Goal: Book appointment/travel/reservation

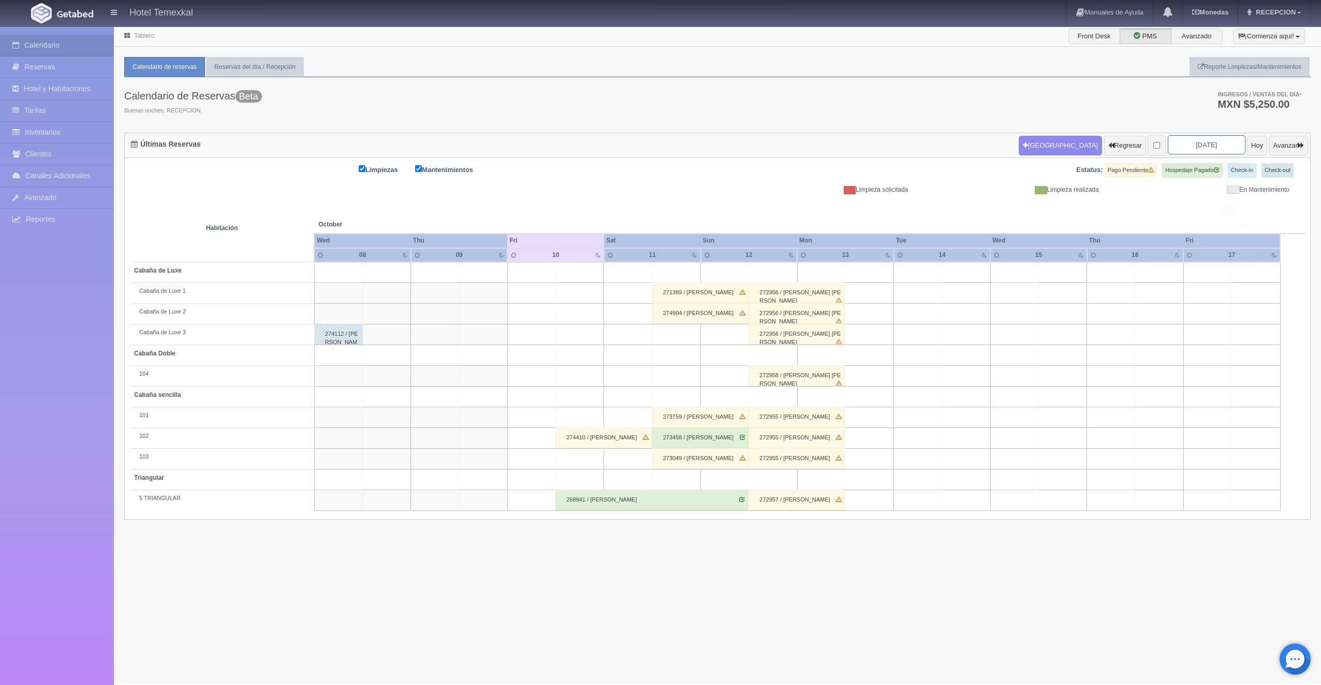
click at [1206, 139] on input "2025-10-10" at bounding box center [1207, 144] width 78 height 19
click at [1233, 256] on link "31" at bounding box center [1229, 258] width 13 height 15
type input "[DATE]"
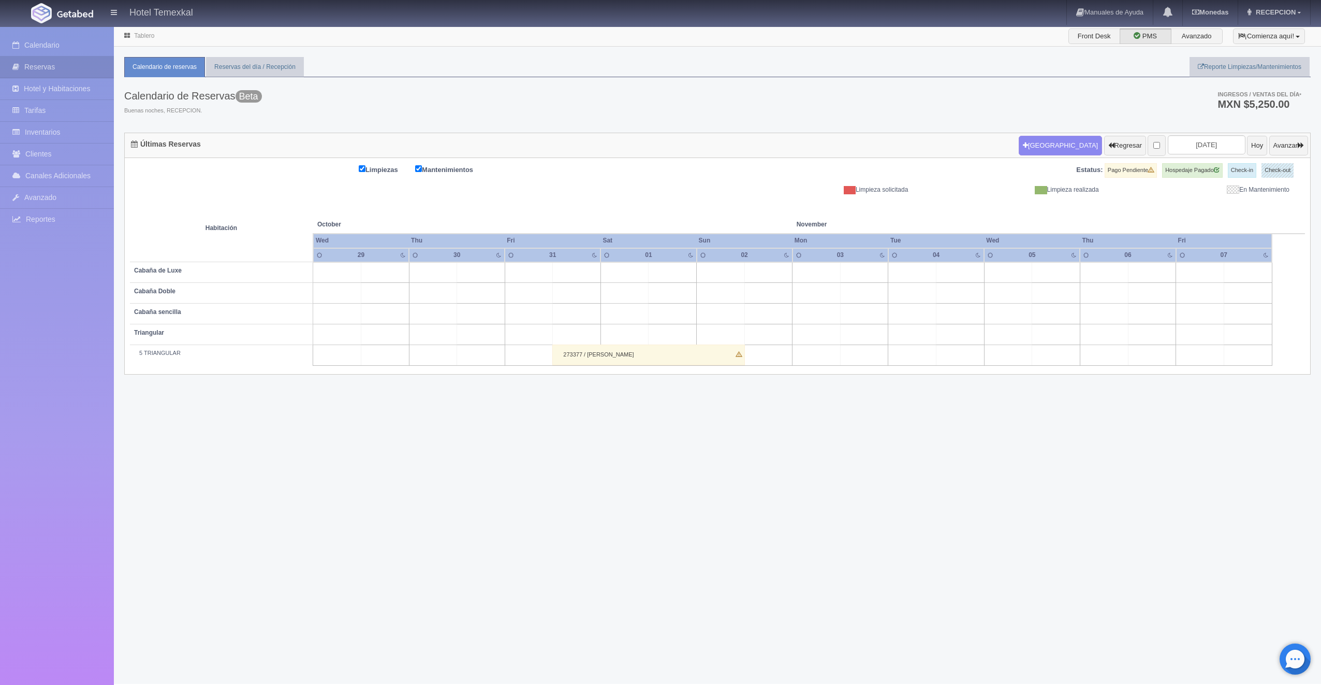
click at [566, 272] on td at bounding box center [577, 272] width 48 height 21
click at [587, 301] on button "[GEOGRAPHIC_DATA]" at bounding box center [580, 301] width 90 height 17
type input "31-10-2025"
type input "01-11-2025"
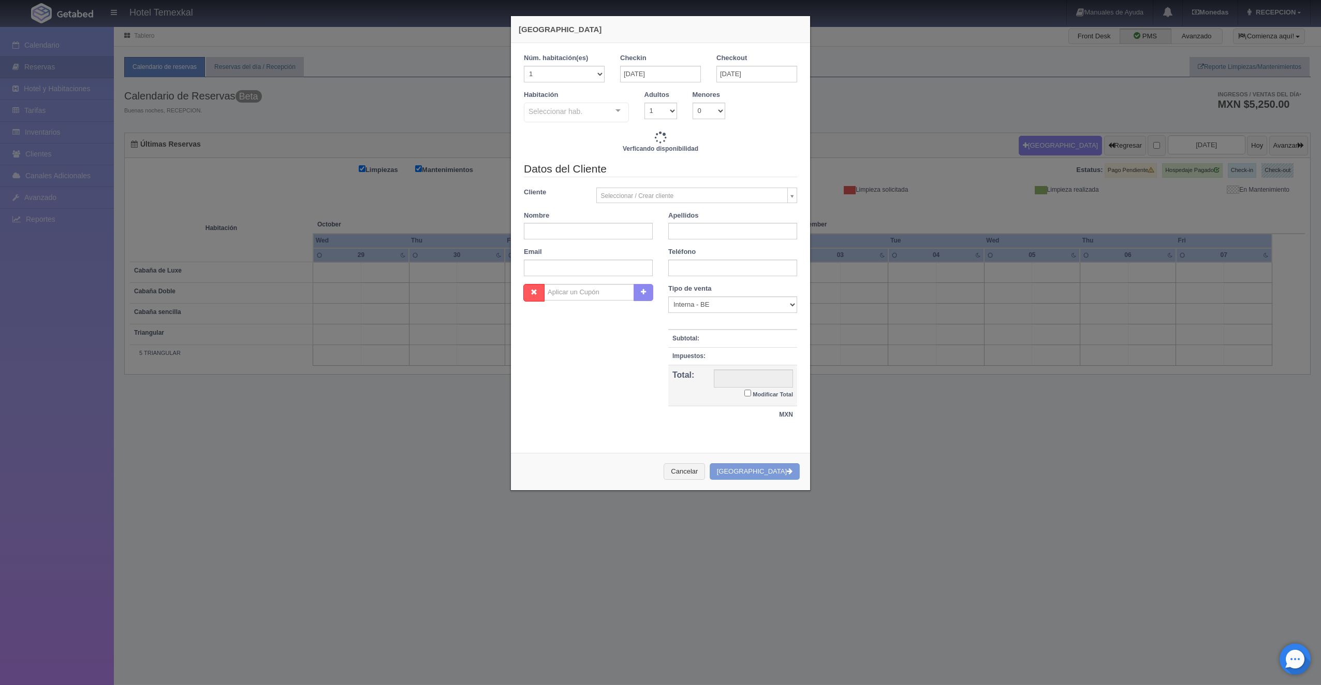
checkbox input "false"
type input "5600.00"
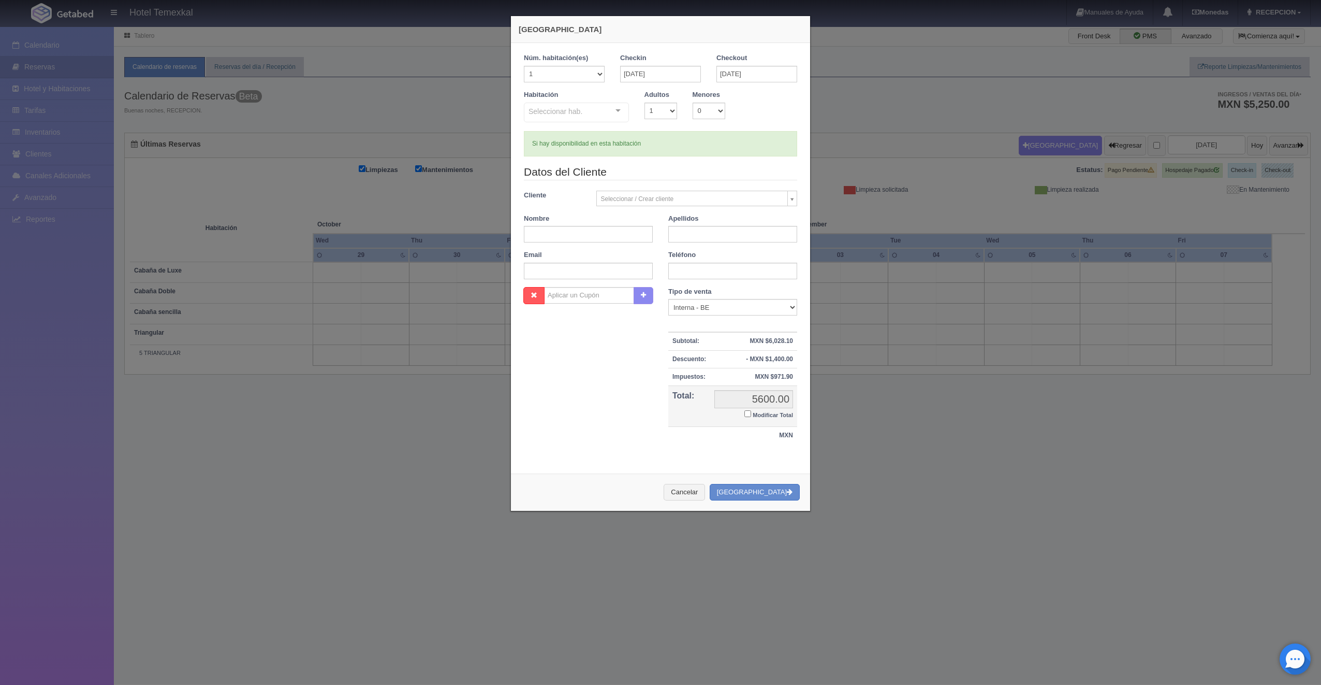
checkbox input "false"
click at [601, 241] on input "text" at bounding box center [588, 234] width 129 height 17
type input "IVAN DANIEL"
type input "MATAS MOLINA"
click at [615, 108] on div at bounding box center [618, 111] width 21 height 16
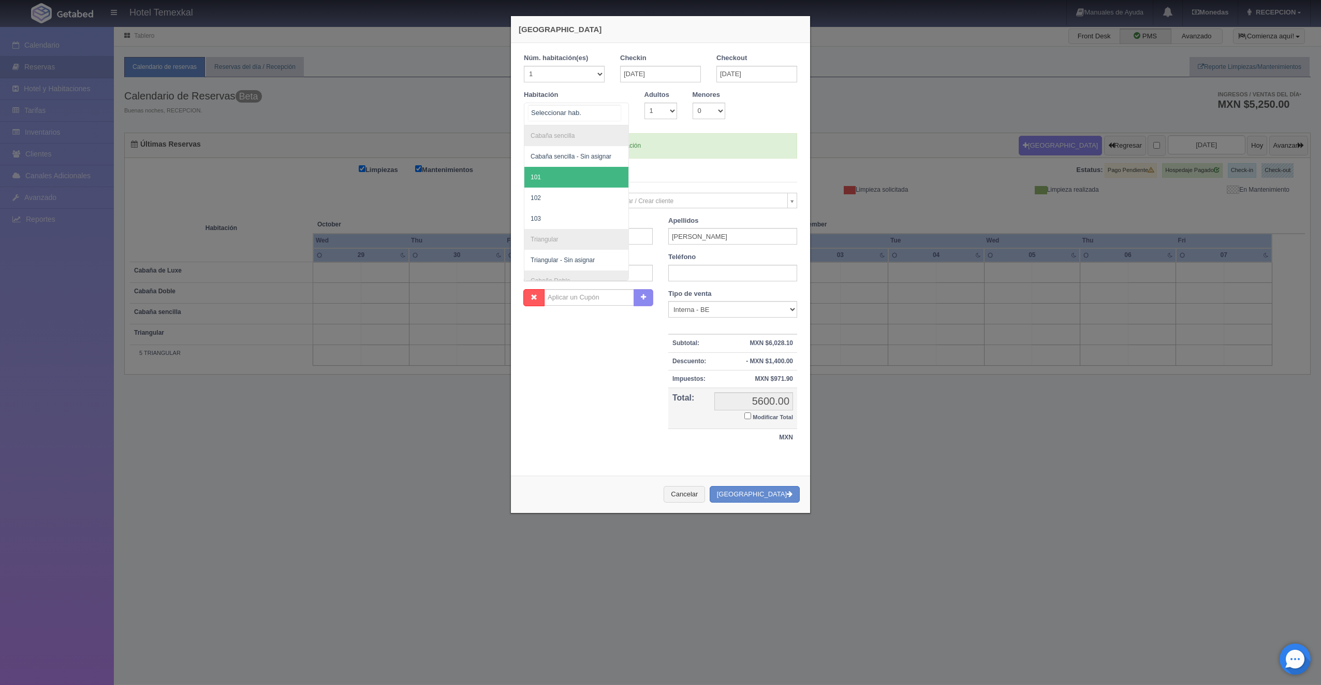
click at [563, 181] on span "101" at bounding box center [577, 177] width 104 height 21
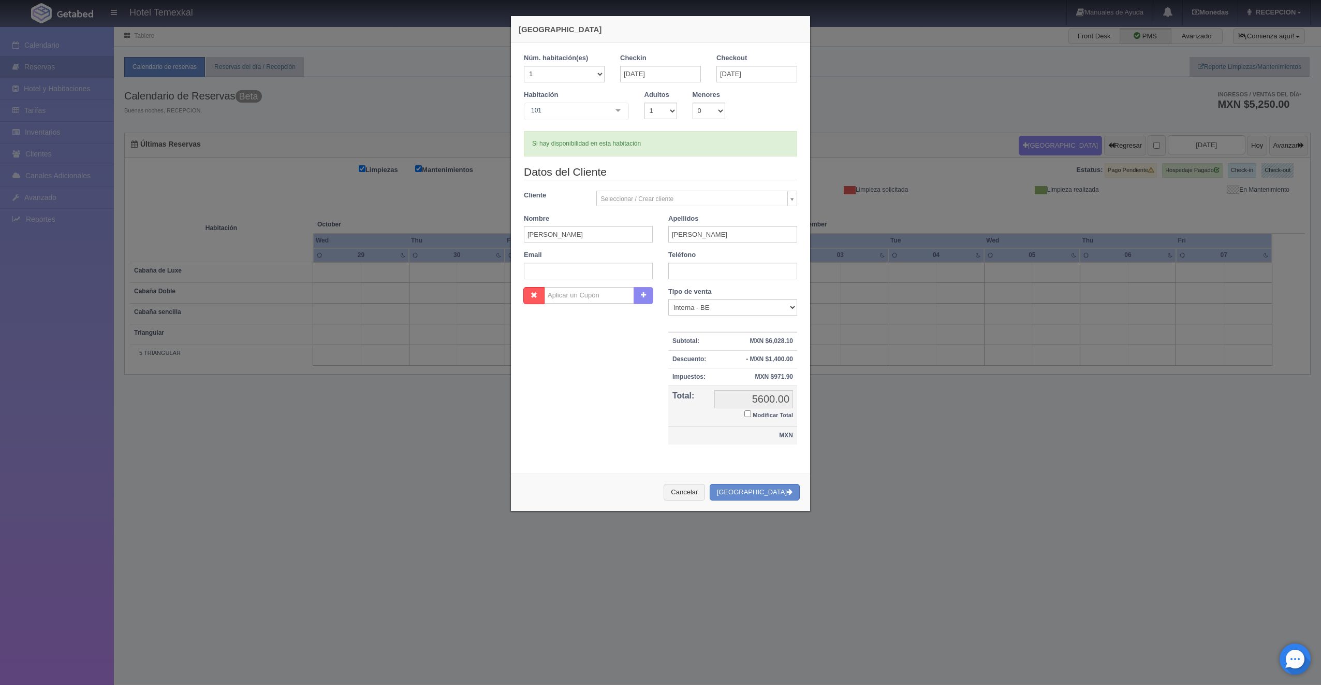
checkbox input "false"
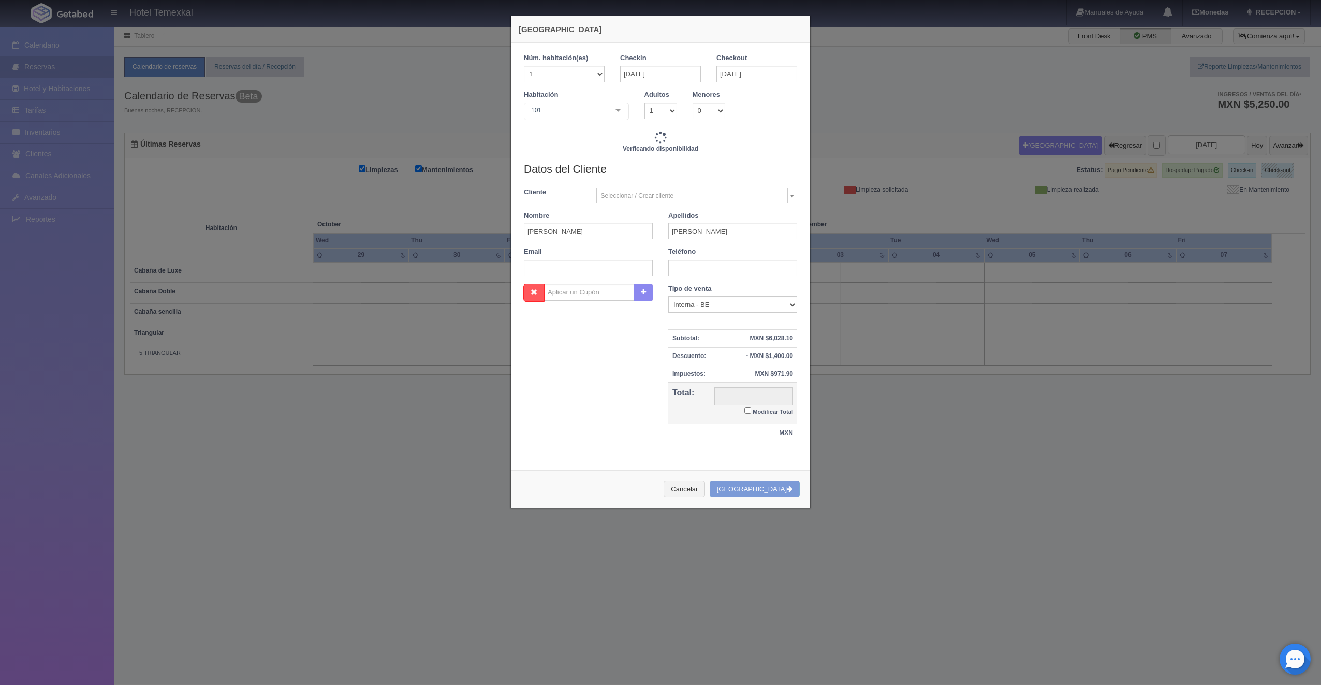
type input "4000.00"
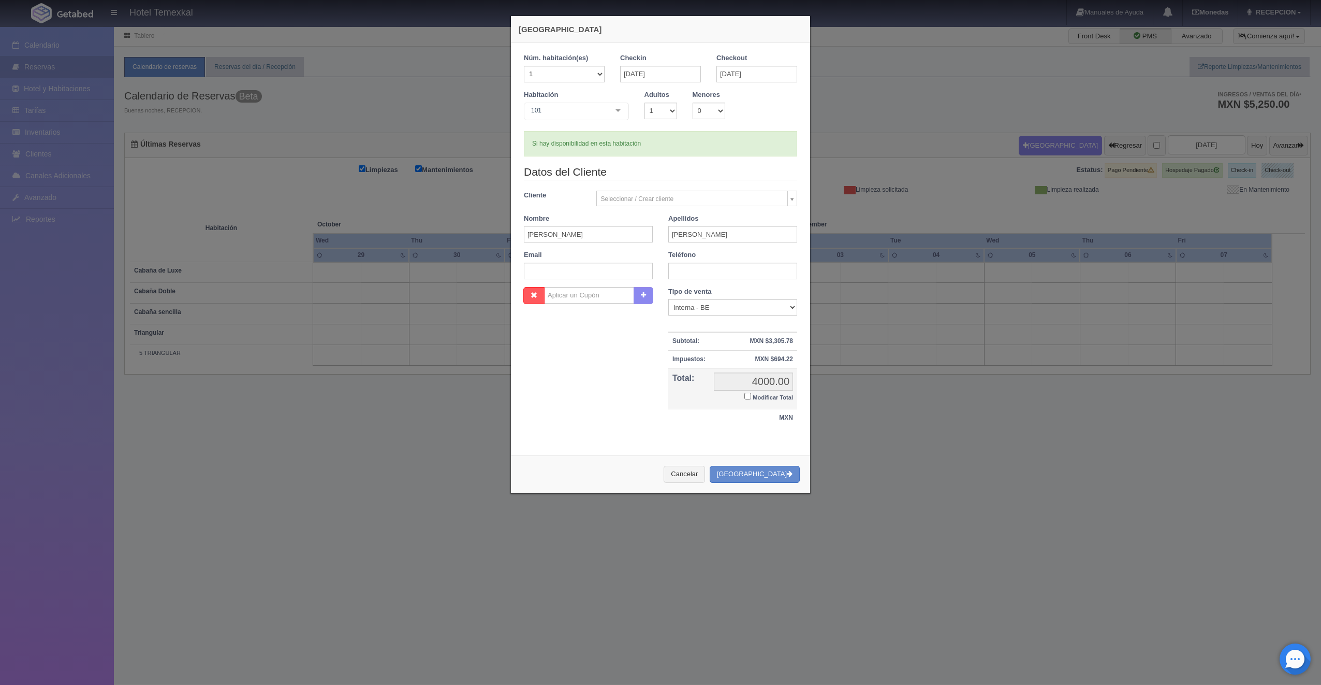
click at [745, 396] on input "Modificar Total" at bounding box center [748, 395] width 7 height 7
checkbox input "true"
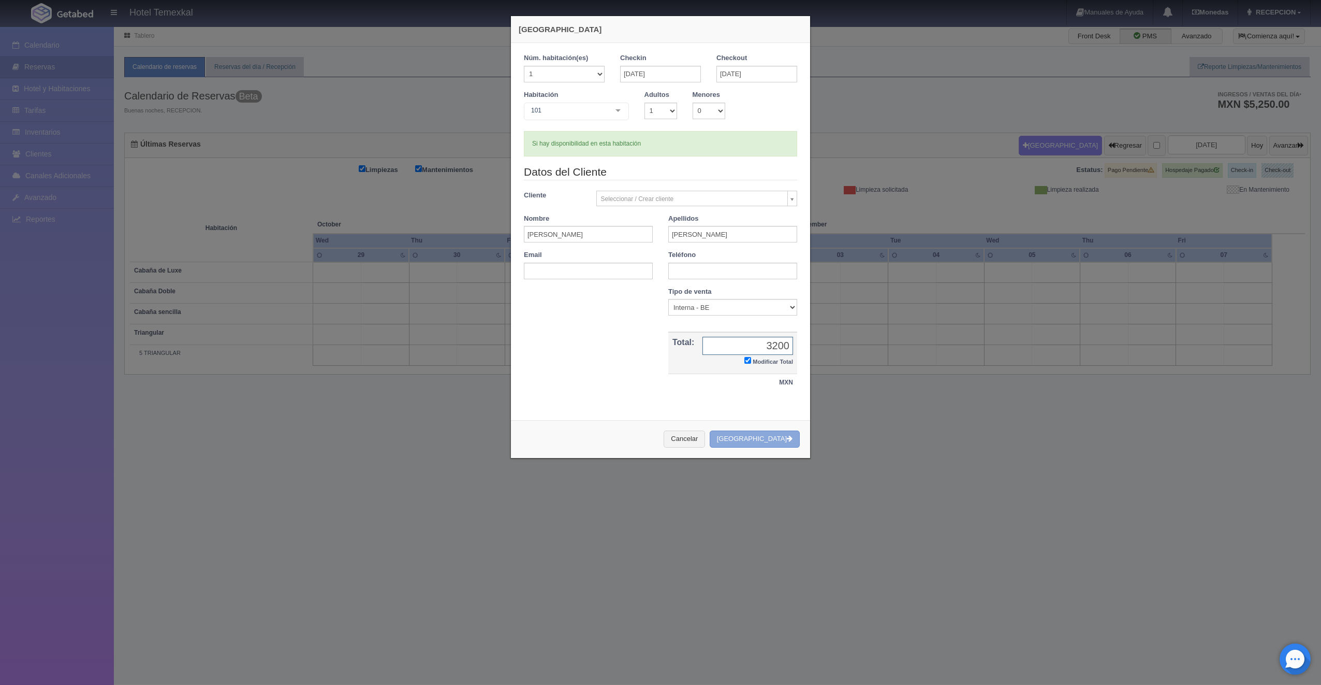
type input "3200"
click at [780, 434] on button "[GEOGRAPHIC_DATA]" at bounding box center [755, 438] width 90 height 17
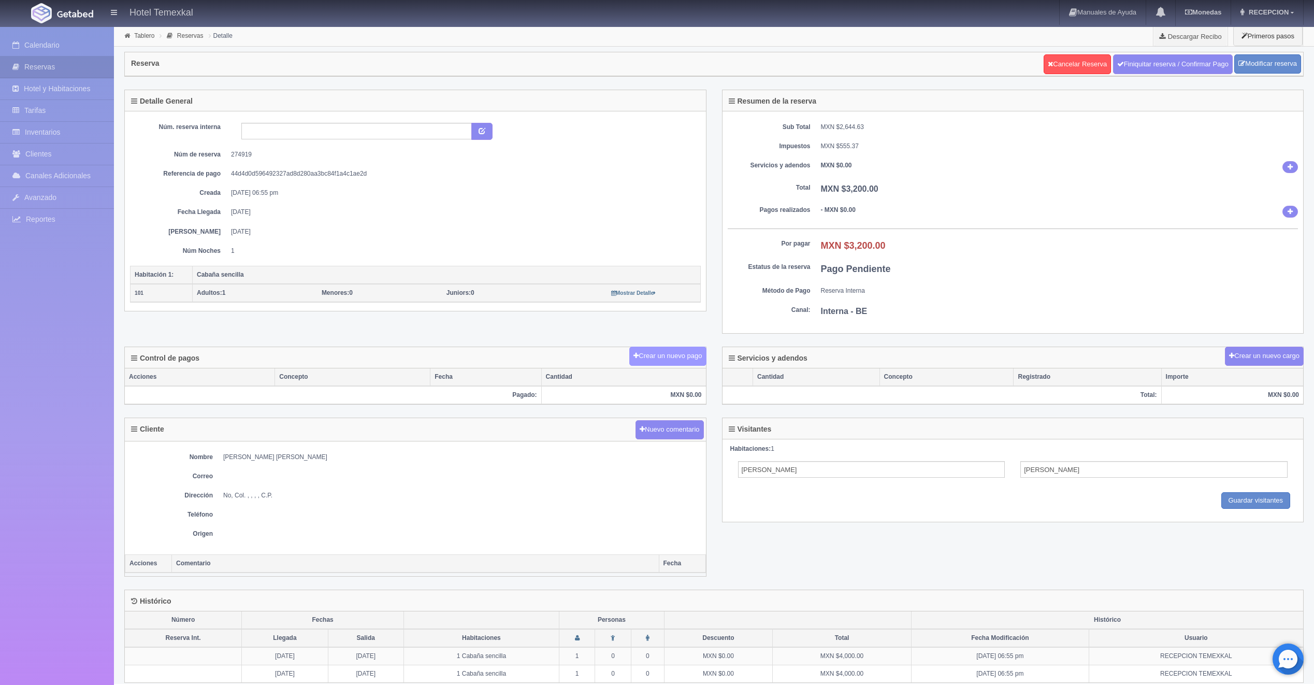
click at [665, 353] on button "Crear un nuevo pago" at bounding box center [667, 355] width 77 height 19
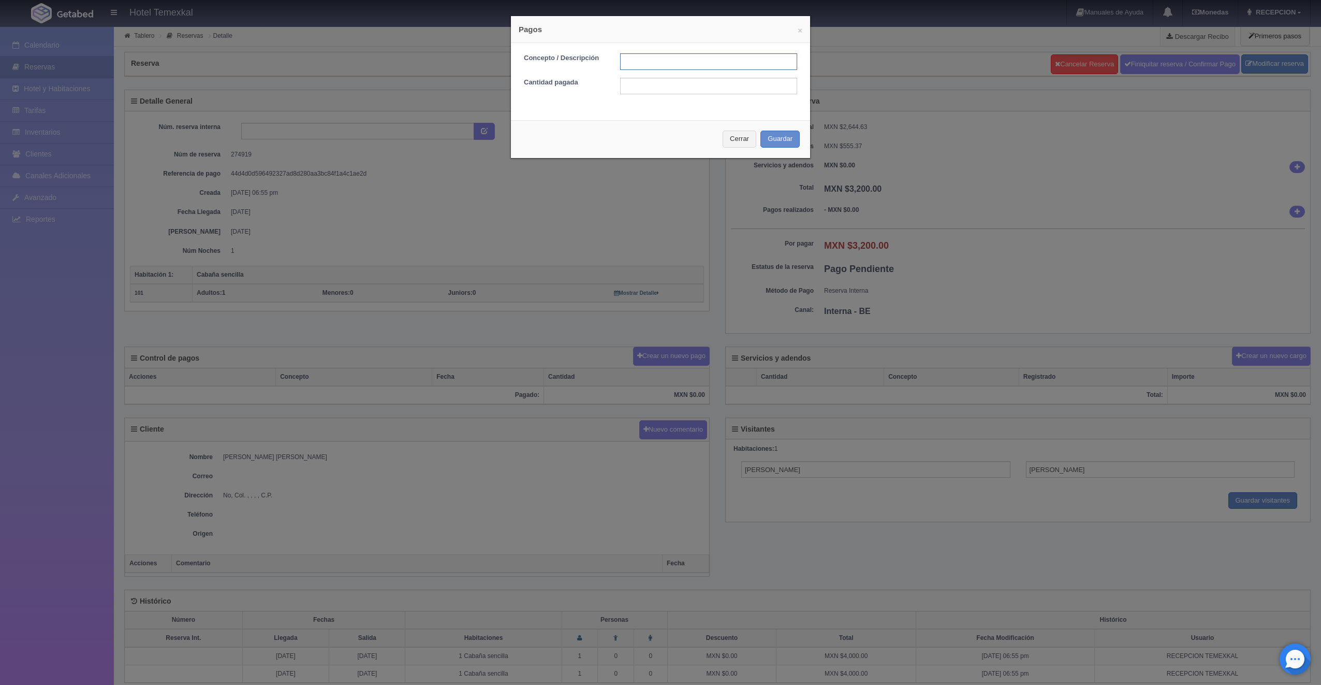
click at [679, 64] on input "text" at bounding box center [708, 61] width 177 height 17
type input "PRIMER ABONO"
click at [648, 93] on input "text" at bounding box center [708, 86] width 177 height 17
type input "1600"
click at [778, 137] on button "Guardar" at bounding box center [780, 138] width 39 height 17
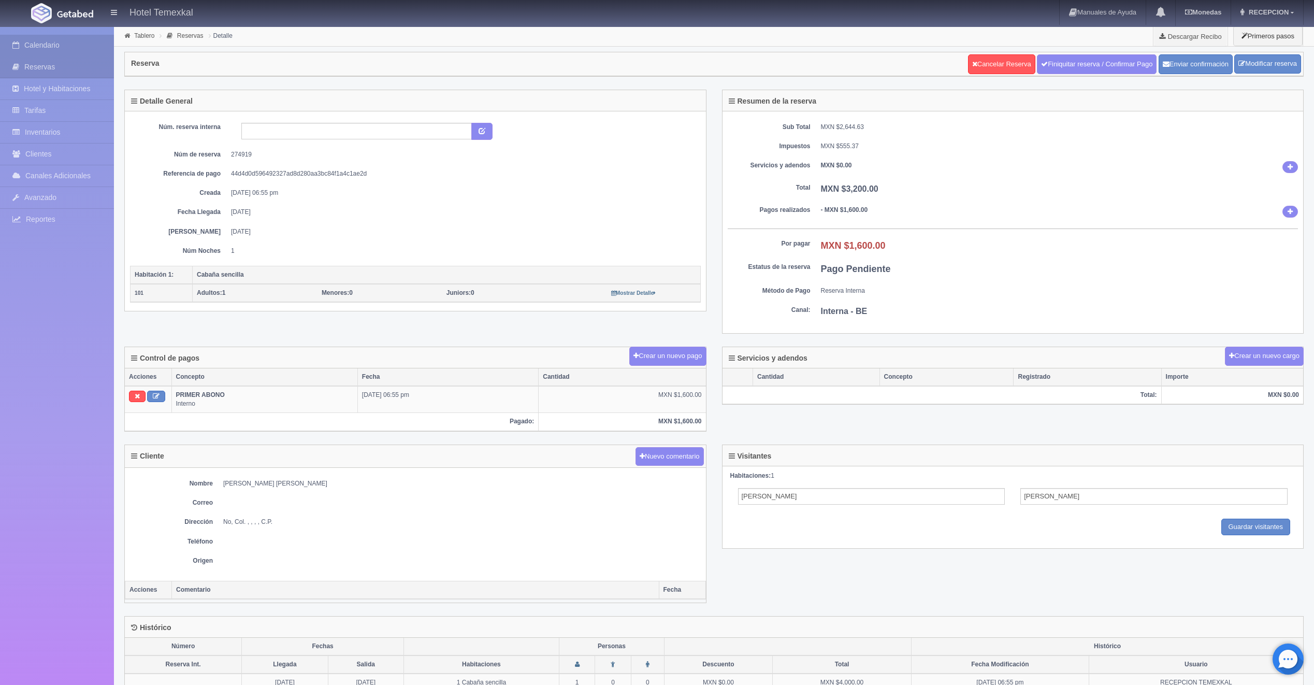
click at [55, 42] on link "Calendario" at bounding box center [57, 45] width 114 height 21
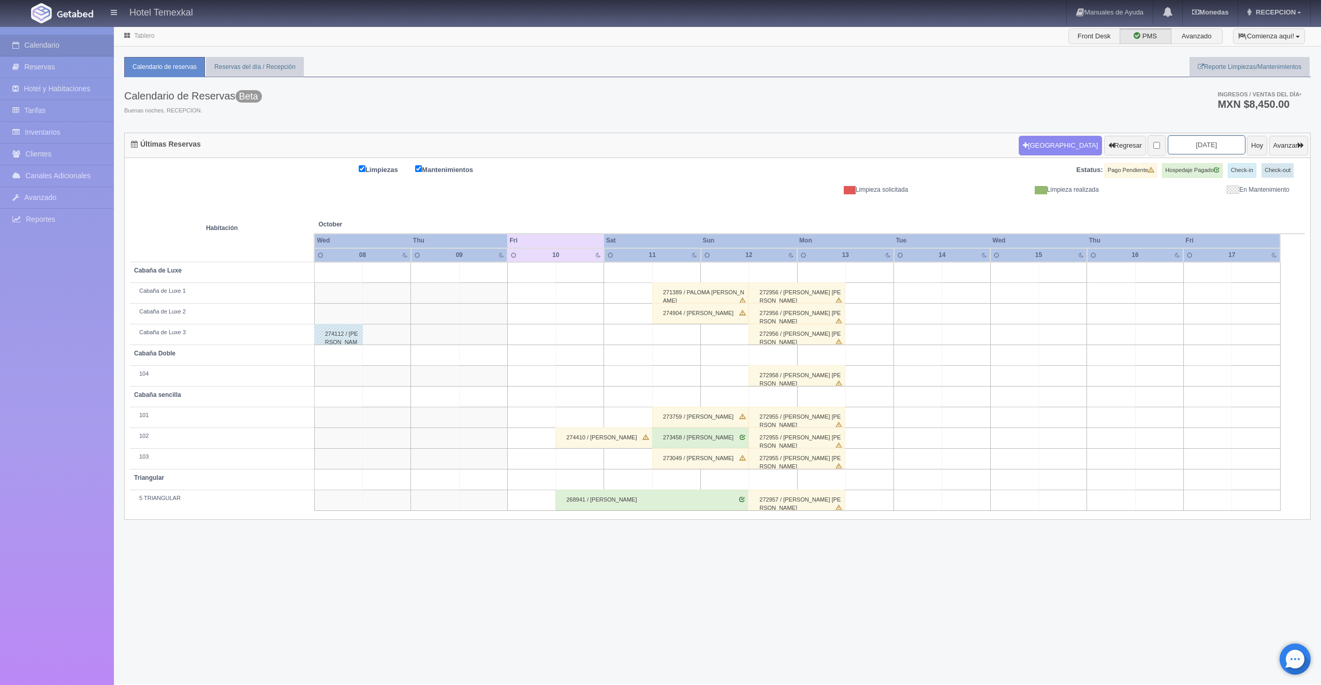
click at [1178, 148] on input "2025-10-10" at bounding box center [1207, 144] width 78 height 19
click at [1231, 255] on link "31" at bounding box center [1229, 258] width 13 height 15
type input "[DATE]"
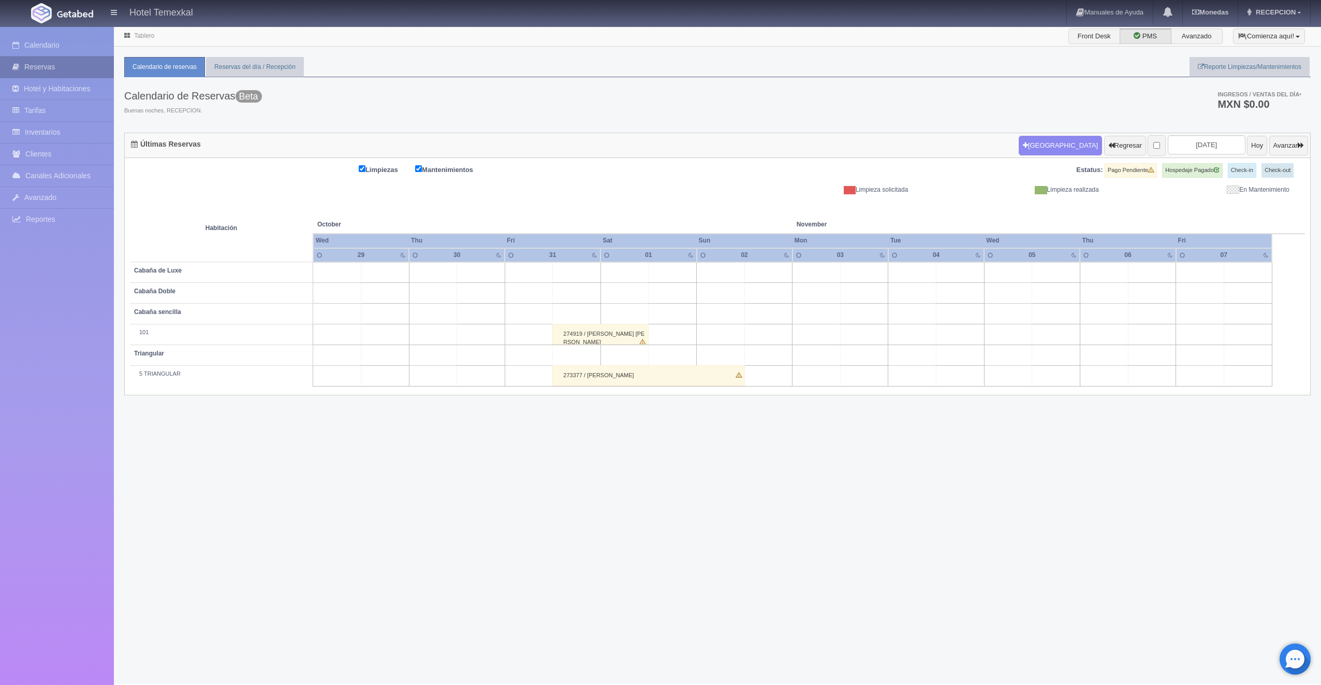
click at [50, 36] on link "Calendario" at bounding box center [57, 45] width 114 height 21
